Goal: Information Seeking & Learning: Learn about a topic

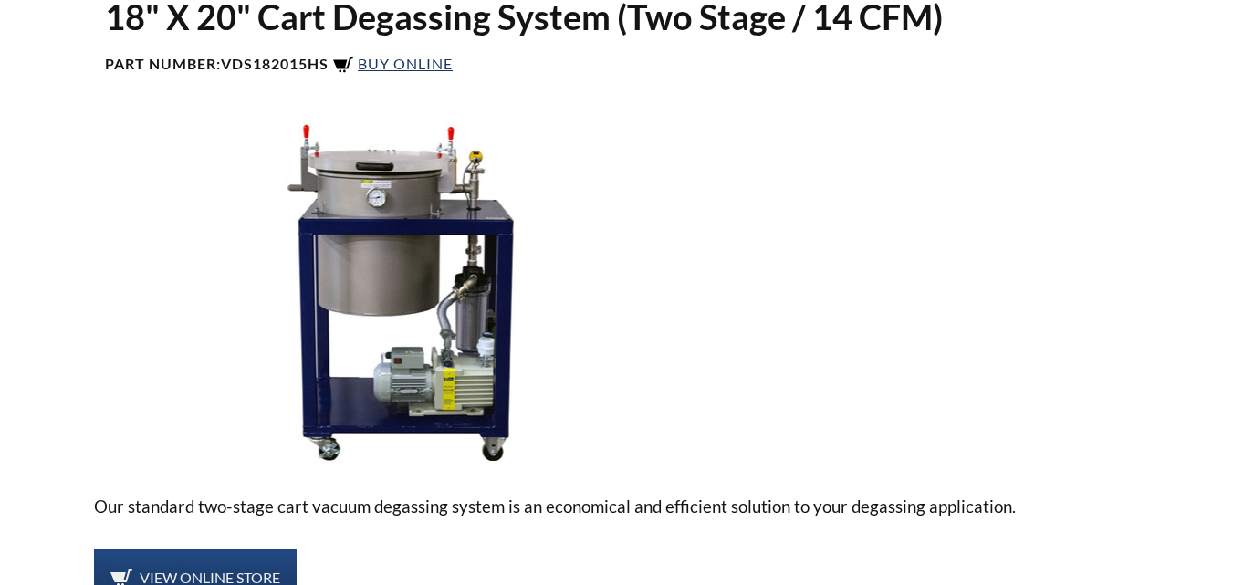
select select "Language Translate Widget"
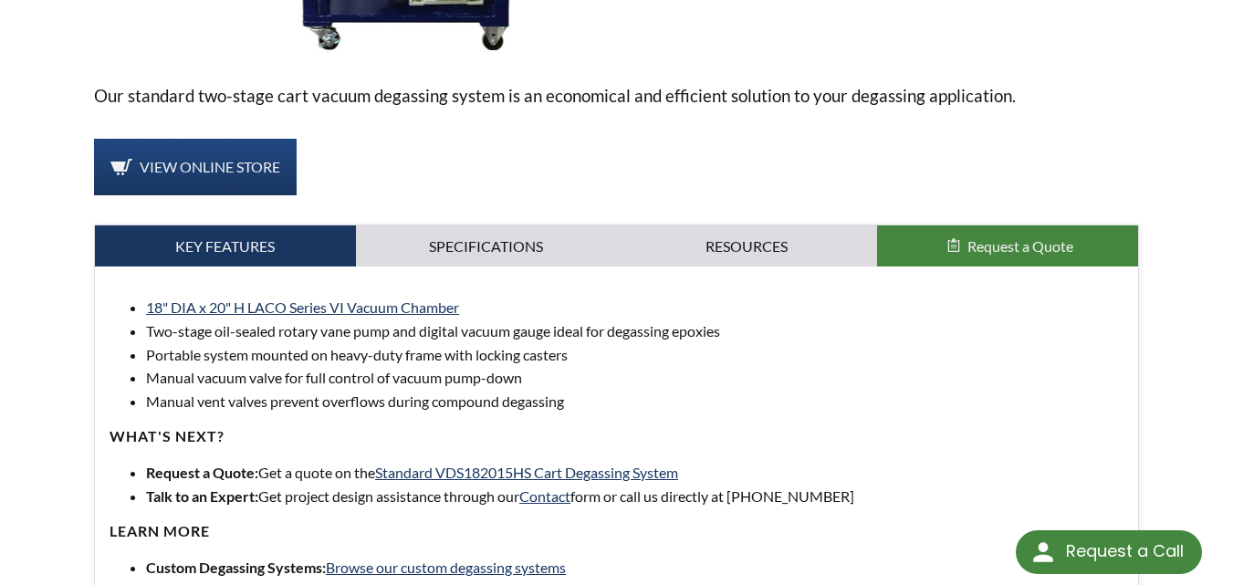
scroll to position [584, 0]
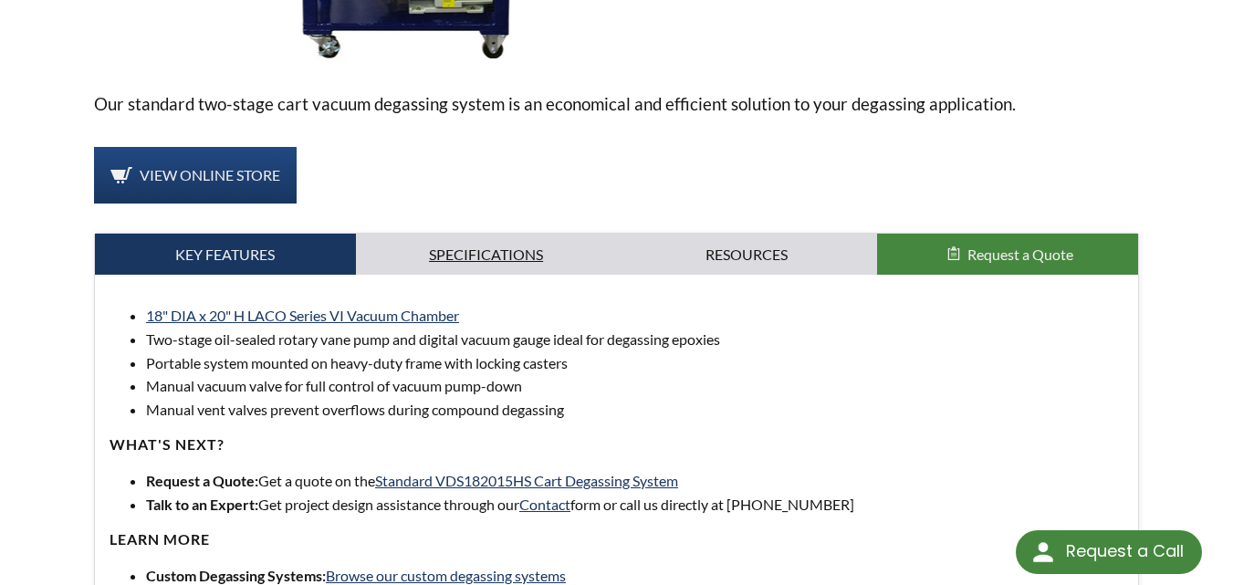
click at [487, 234] on link "Specifications" at bounding box center [486, 255] width 261 height 42
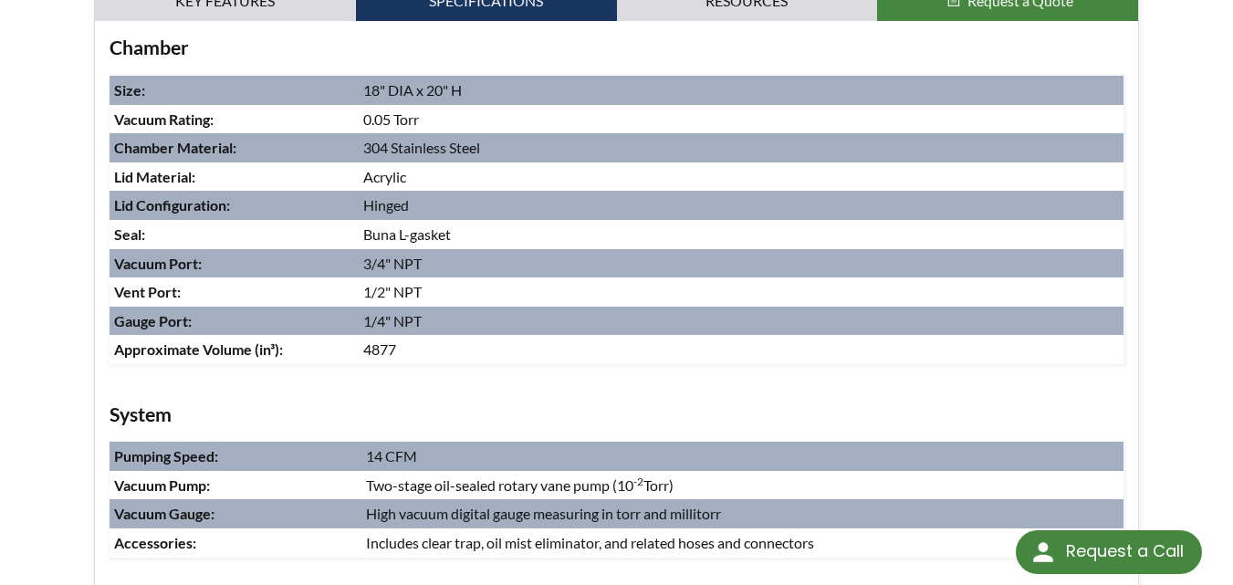
scroll to position [840, 0]
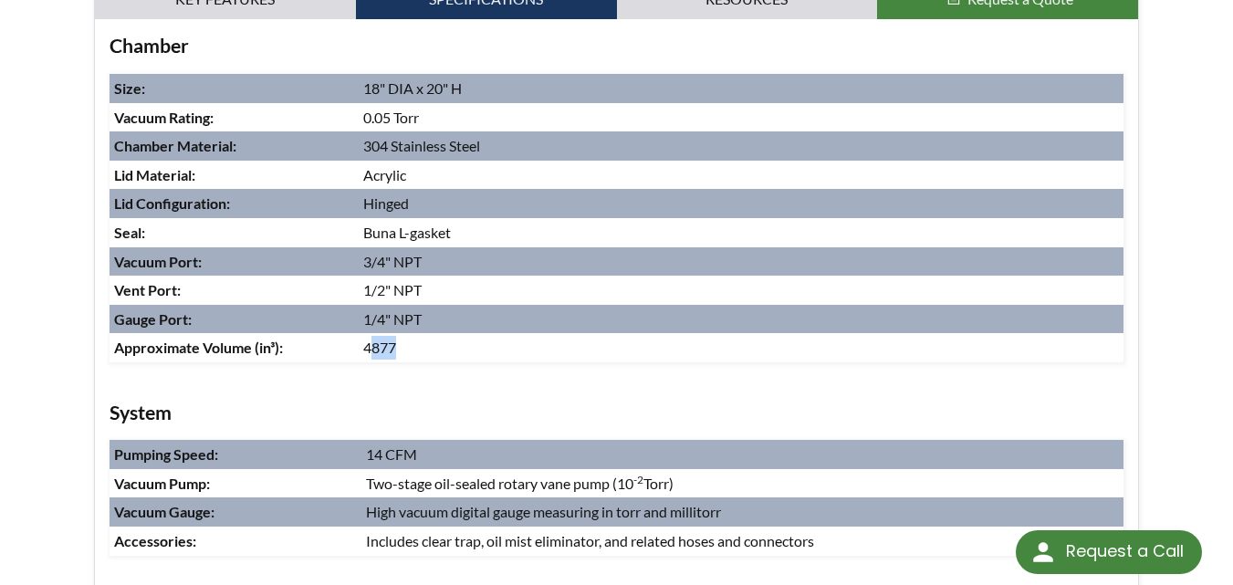
drag, startPoint x: 369, startPoint y: 334, endPoint x: 411, endPoint y: 322, distance: 43.6
click at [411, 333] on td "4877" at bounding box center [741, 347] width 765 height 29
click at [414, 333] on td "4877" at bounding box center [741, 347] width 765 height 29
drag, startPoint x: 360, startPoint y: 325, endPoint x: 401, endPoint y: 329, distance: 40.3
click at [401, 333] on td "4877" at bounding box center [741, 347] width 765 height 29
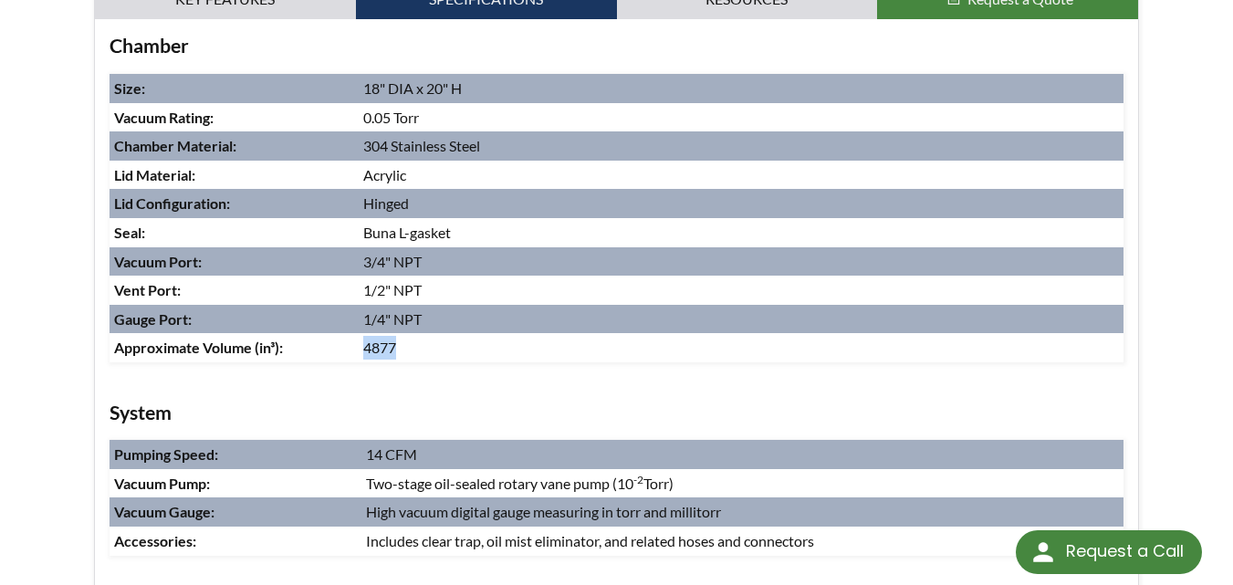
copy td "4877"
drag, startPoint x: 205, startPoint y: 329, endPoint x: 407, endPoint y: 324, distance: 201.7
click at [407, 333] on tr "Approximate Volume (in³): 4877" at bounding box center [617, 347] width 1014 height 29
copy tr "Volume (in³): 4877"
click at [95, 350] on div "18" DIA x 20" H LACO Series VI Vacuum Chamber Two-stage oil-sealed rotary vane …" at bounding box center [616, 313] width 1043 height 589
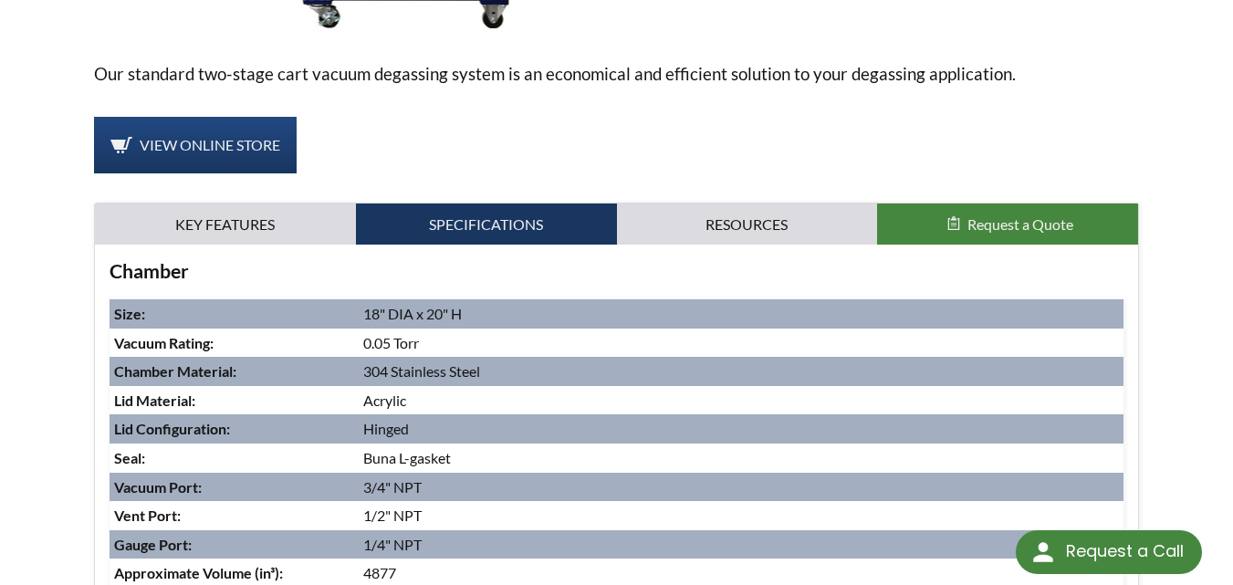
scroll to position [572, 0]
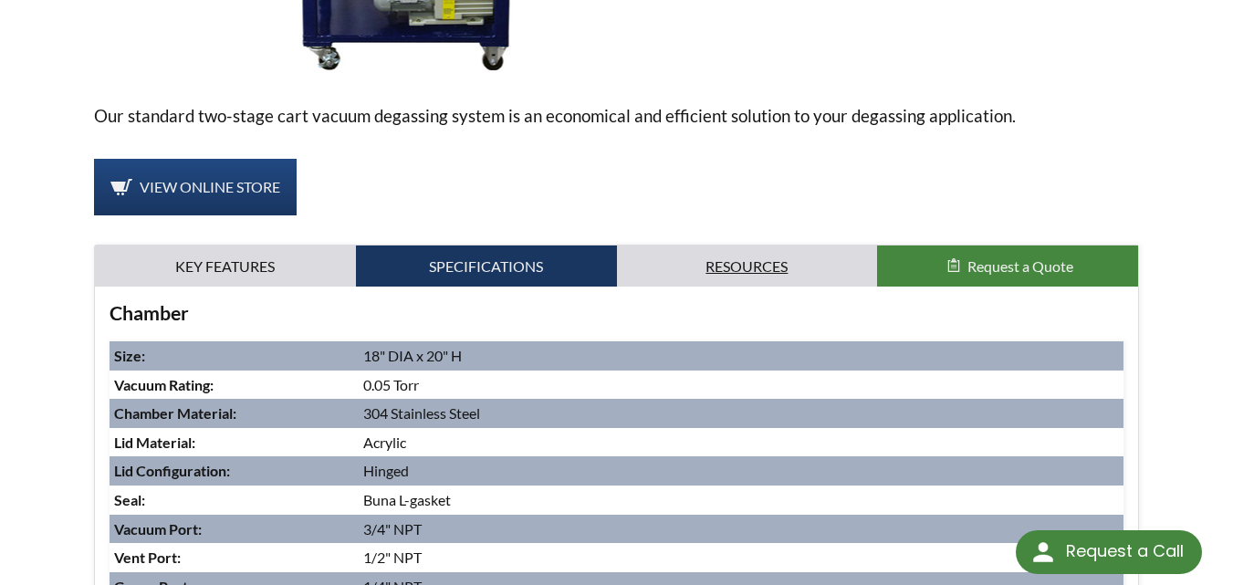
click at [683, 248] on link "Resources" at bounding box center [747, 266] width 261 height 42
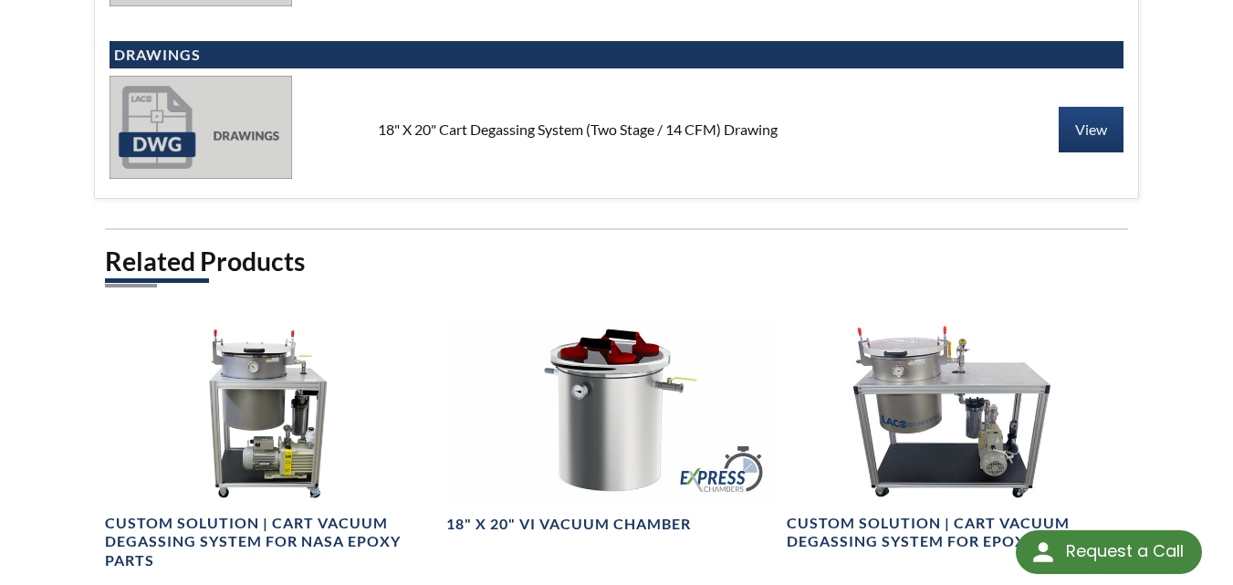
scroll to position [1594, 0]
